Goal: Navigation & Orientation: Find specific page/section

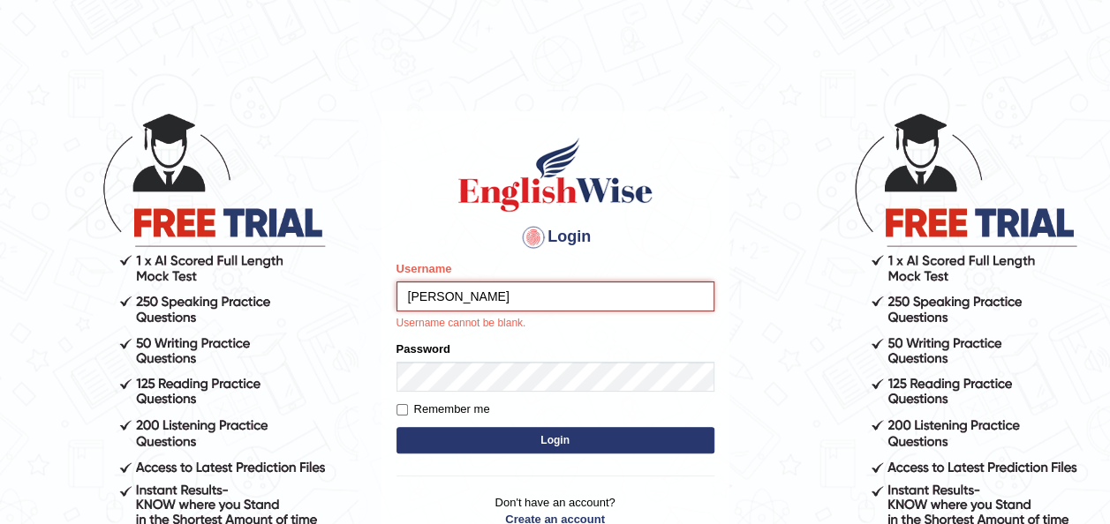
type input "sujeee"
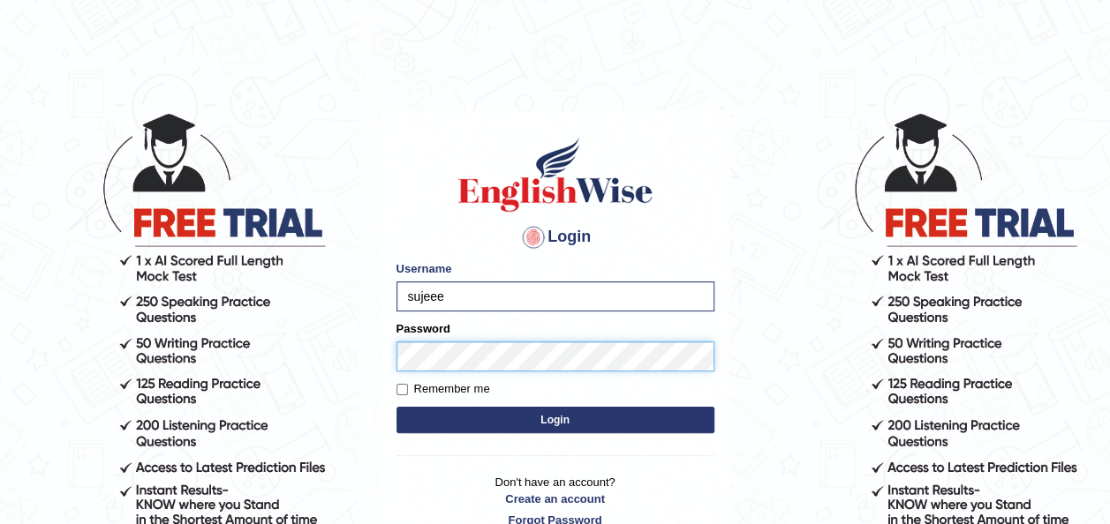
click at [396, 407] on button "Login" at bounding box center [555, 420] width 318 height 26
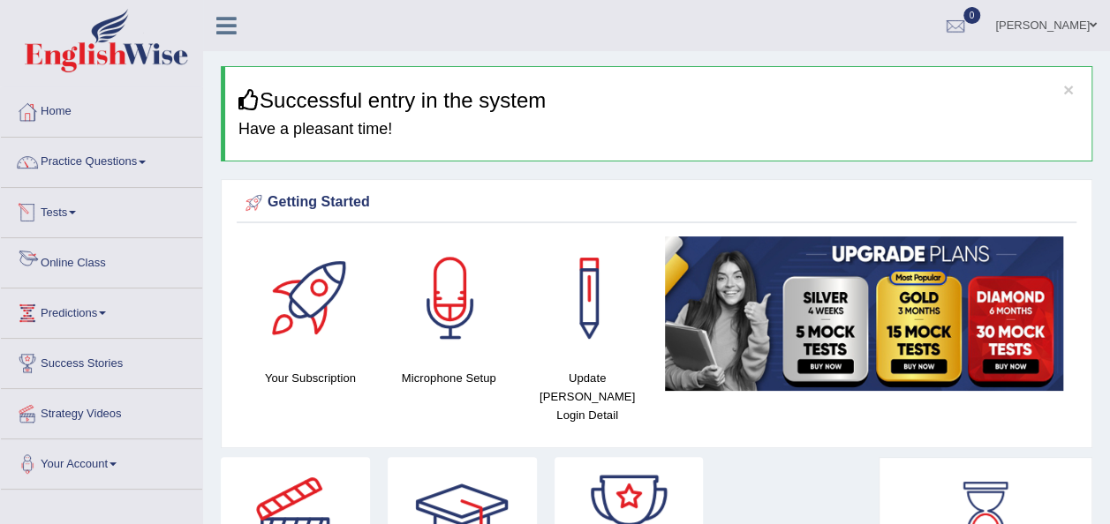
click at [55, 267] on link "Online Class" at bounding box center [101, 260] width 201 height 44
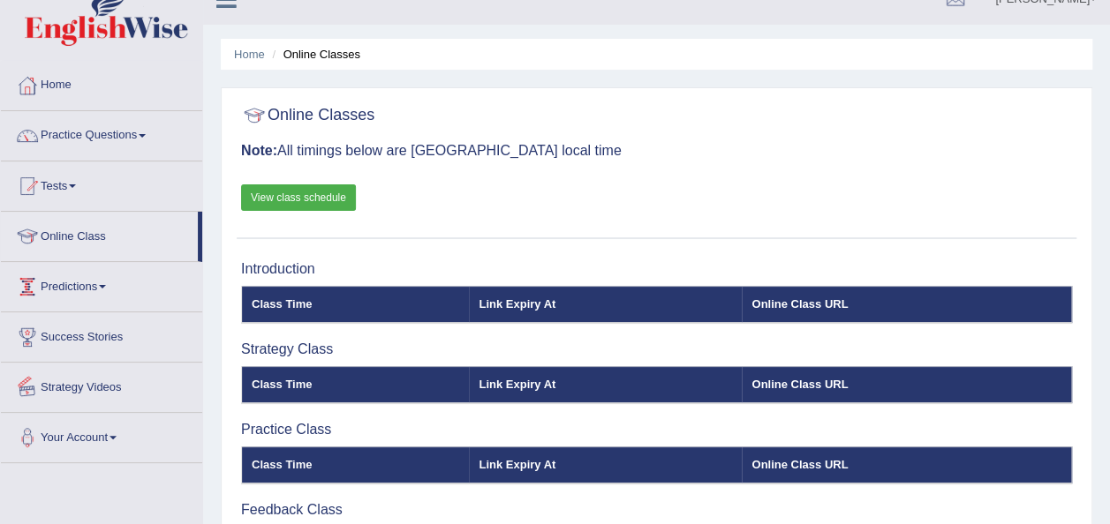
scroll to position [15, 0]
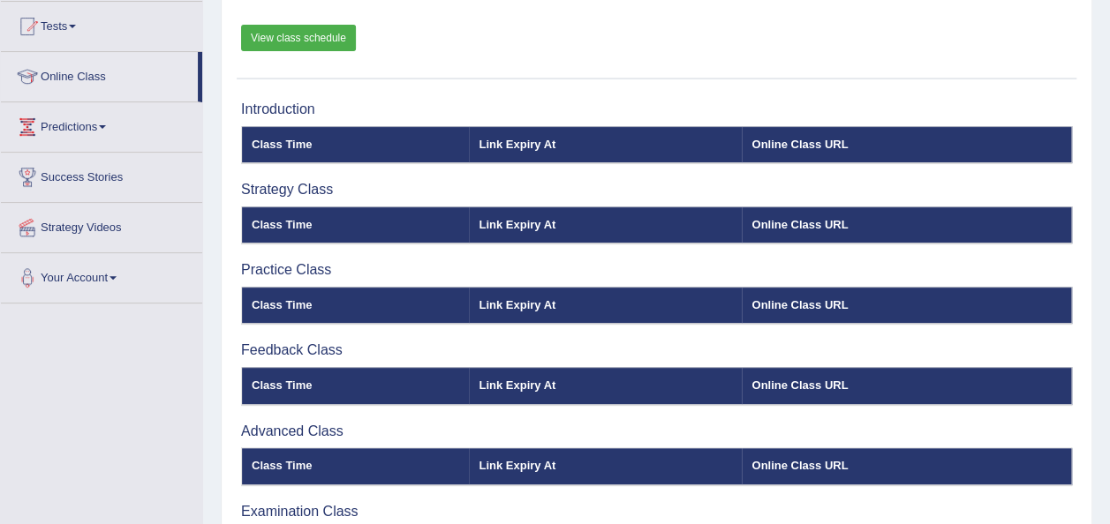
scroll to position [403, 0]
